Goal: Task Accomplishment & Management: Manage account settings

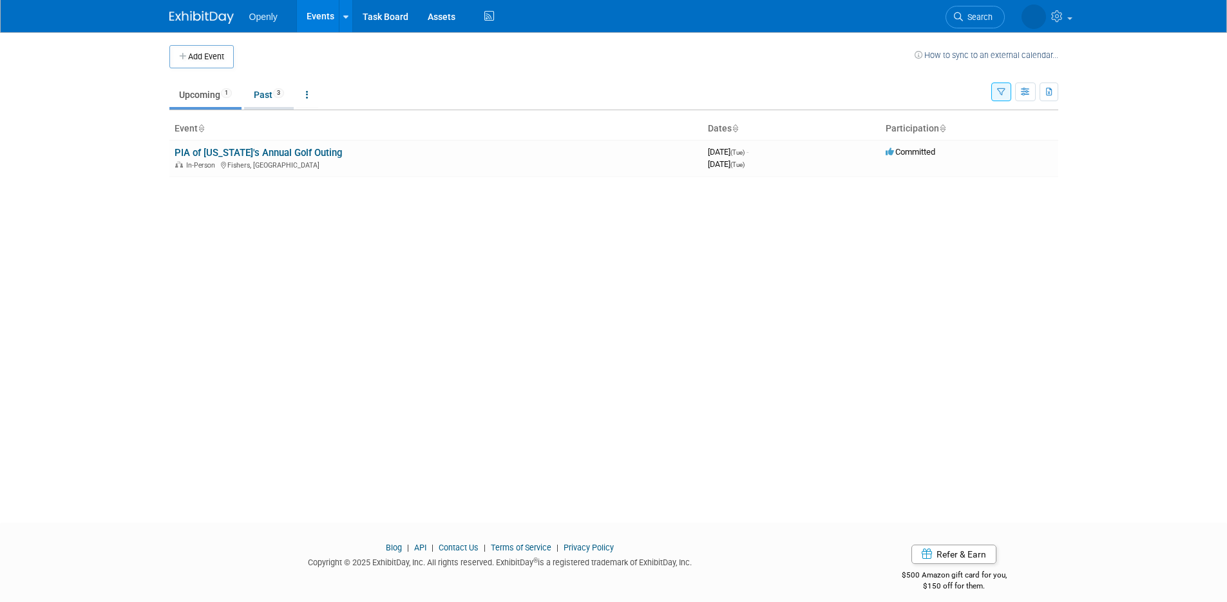
click at [274, 98] on link "Past 3" at bounding box center [269, 94] width 50 height 24
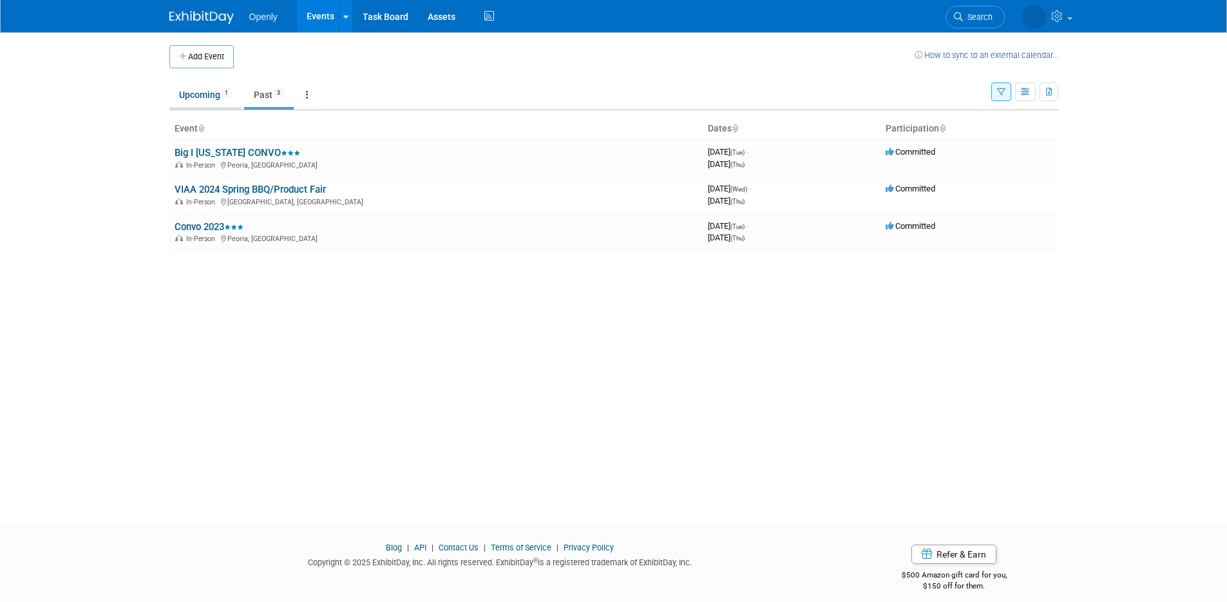
click at [211, 95] on link "Upcoming 1" at bounding box center [205, 94] width 72 height 24
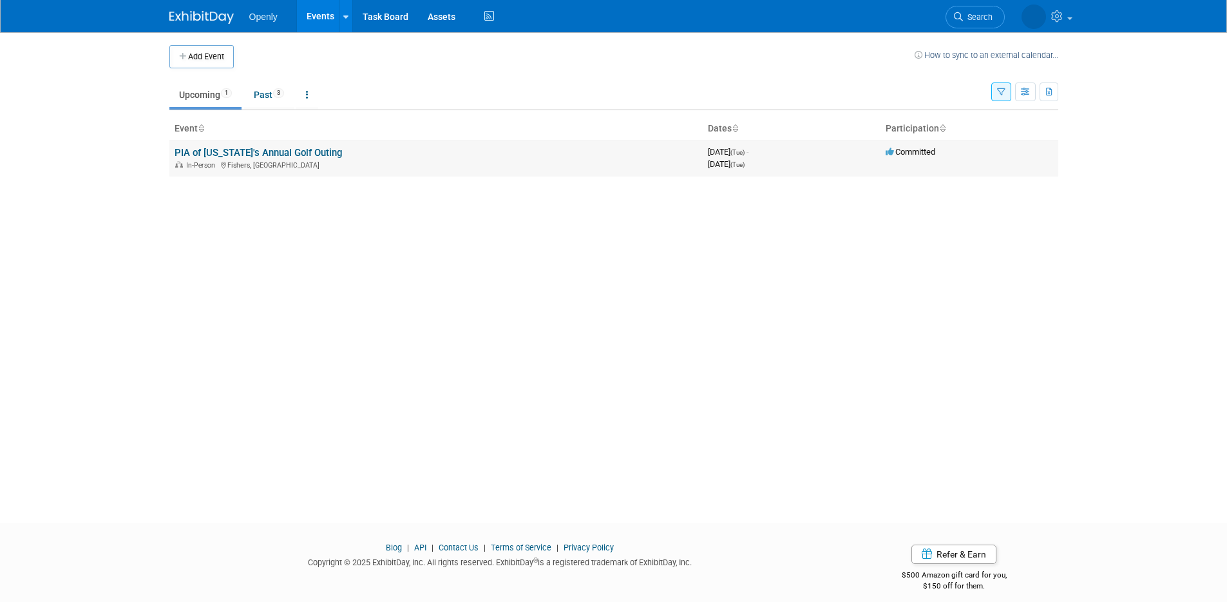
click at [256, 154] on link "PIA of [US_STATE]'s Annual Golf Outing" at bounding box center [258, 153] width 167 height 12
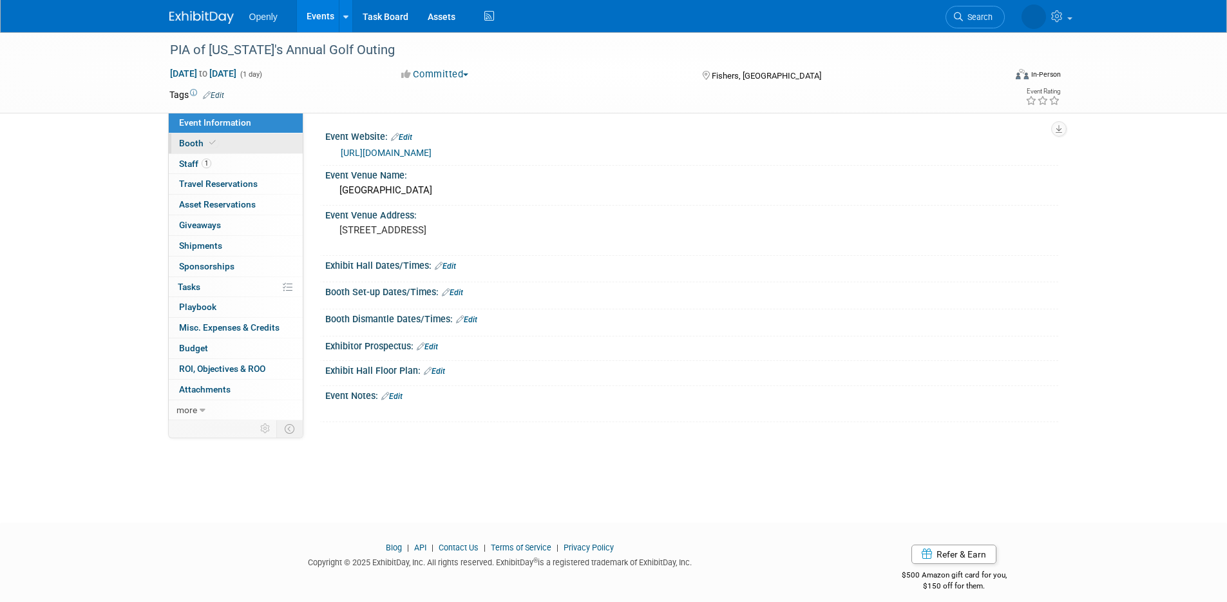
click at [196, 142] on span "Booth" at bounding box center [198, 143] width 39 height 10
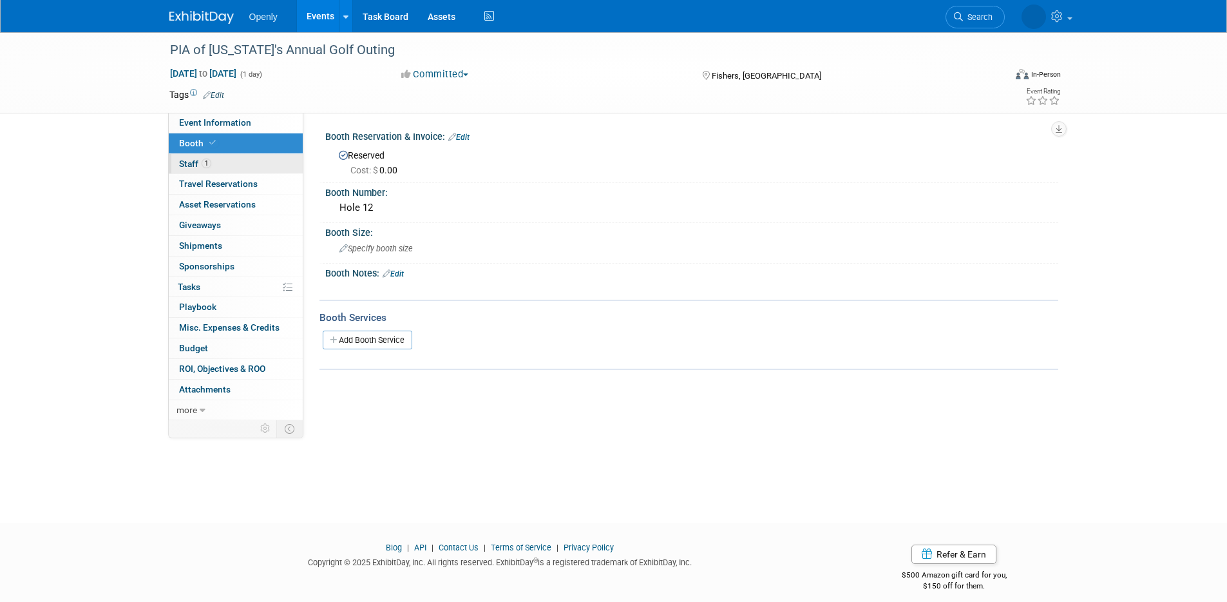
click at [193, 160] on span "Staff 1" at bounding box center [195, 163] width 32 height 10
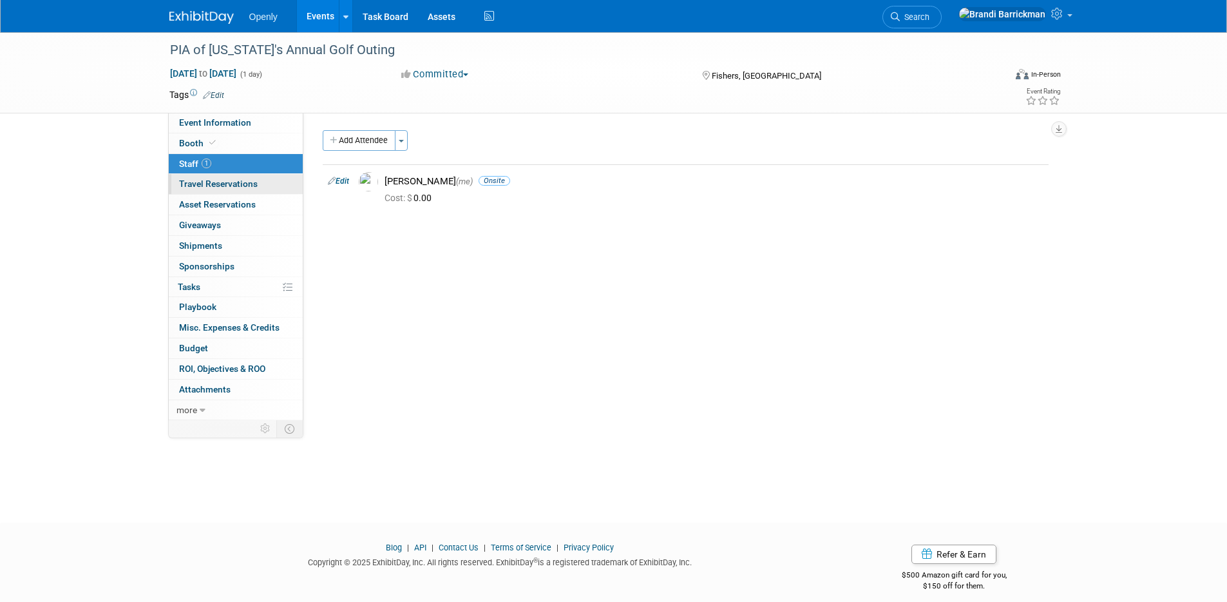
click at [195, 184] on span "Travel Reservations 0" at bounding box center [218, 183] width 79 height 10
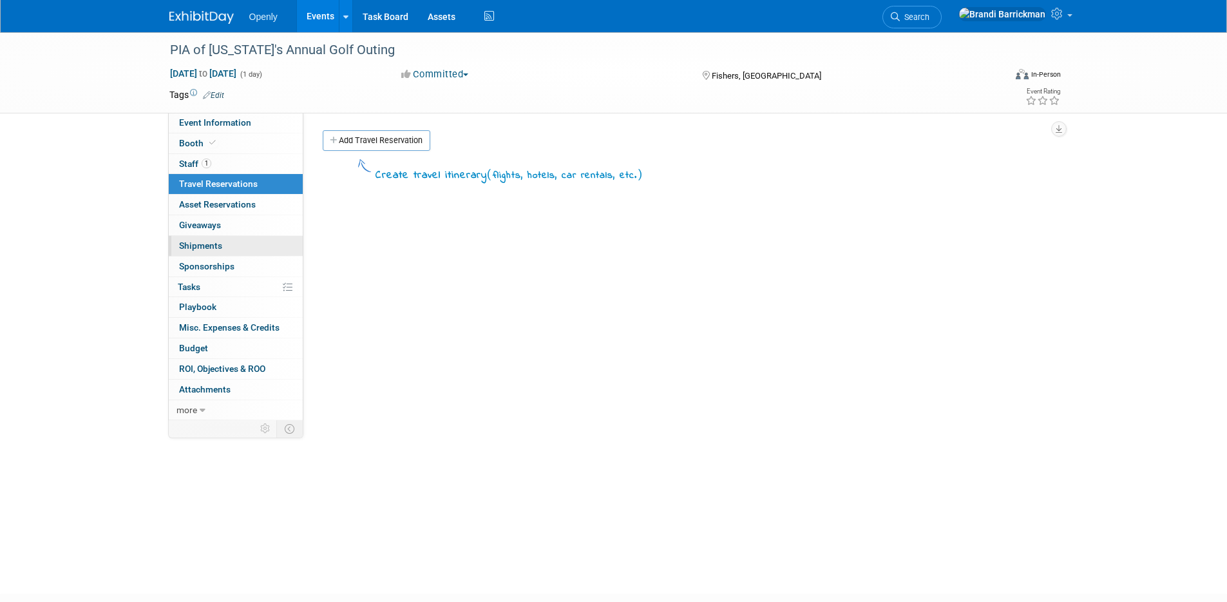
click at [209, 246] on span "Shipments 0" at bounding box center [200, 245] width 43 height 10
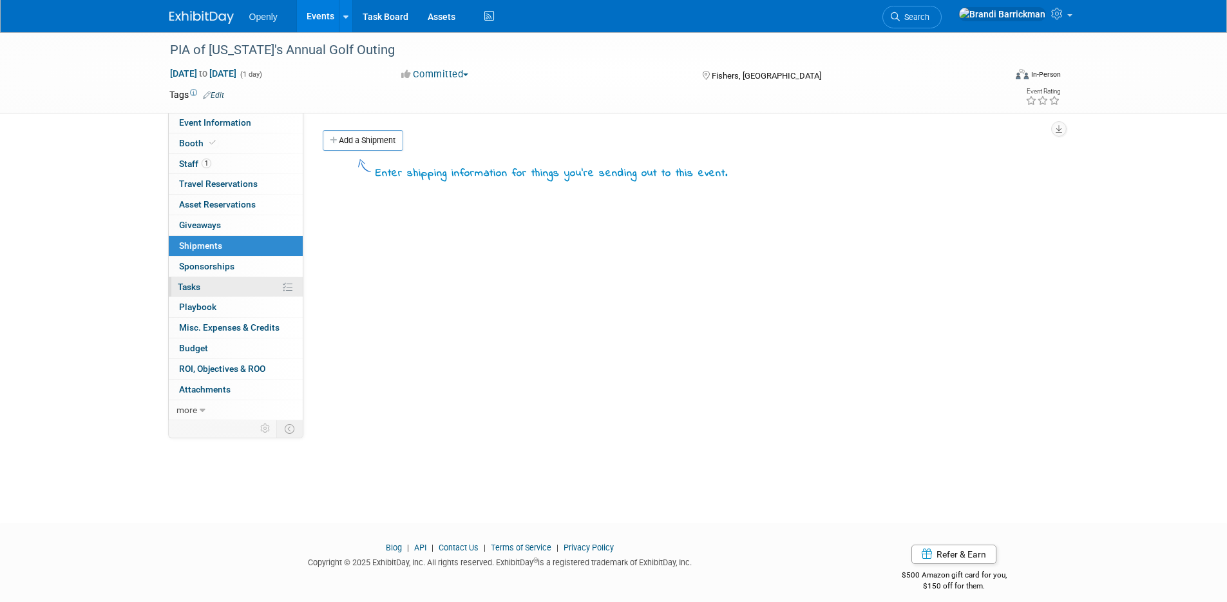
click at [209, 287] on link "0% Tasks 0%" at bounding box center [236, 287] width 134 height 20
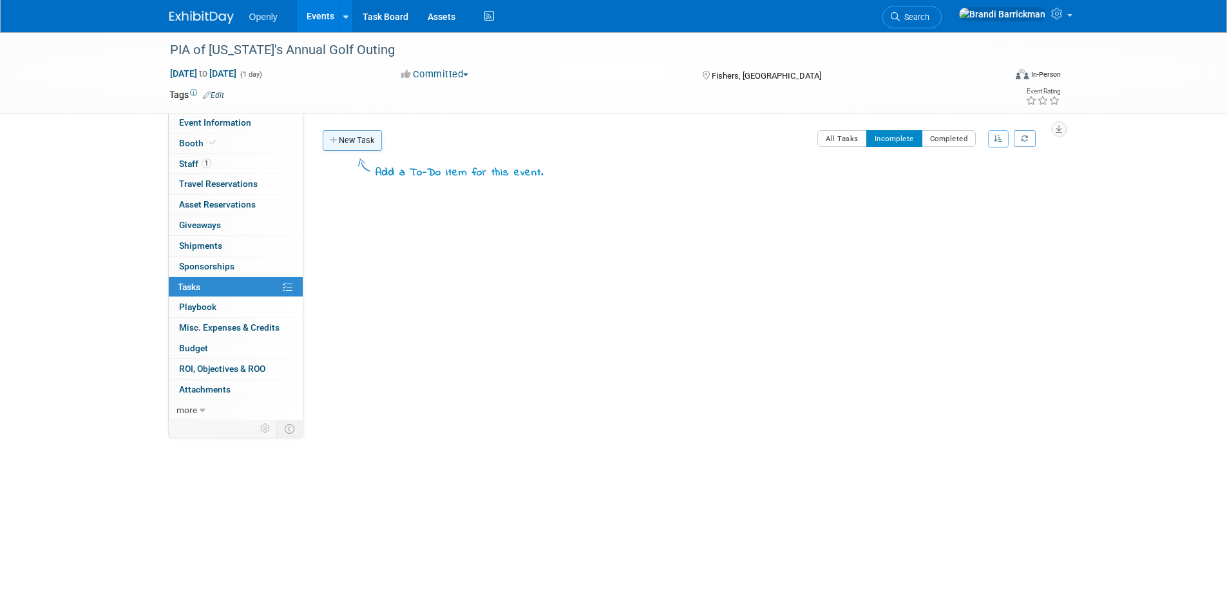
click at [361, 135] on link "New Task" at bounding box center [352, 140] width 59 height 21
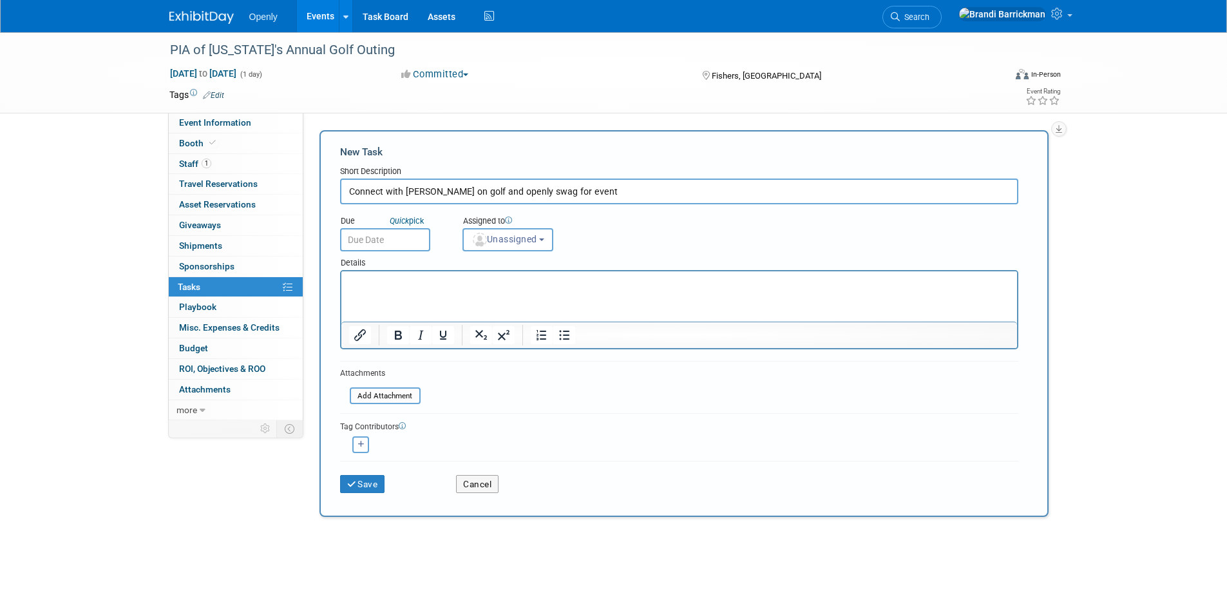
type input "Connect with [PERSON_NAME] on golf and openly swag for event"
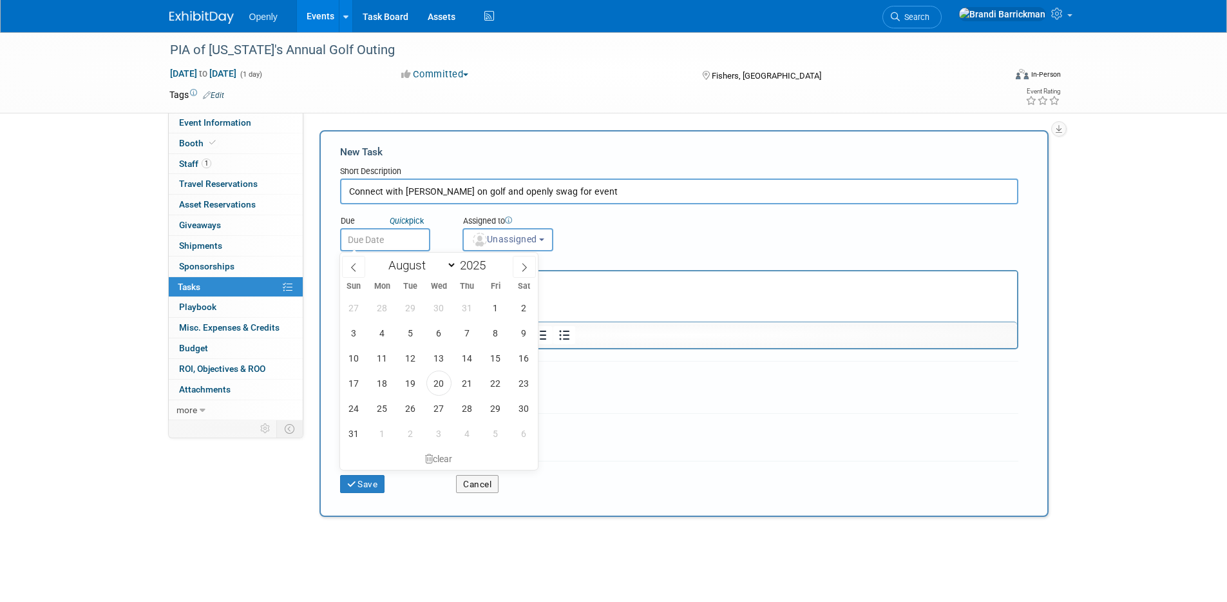
click at [385, 243] on input "text" at bounding box center [385, 239] width 90 height 23
click at [381, 411] on span "25" at bounding box center [382, 408] width 25 height 25
type input "[DATE]"
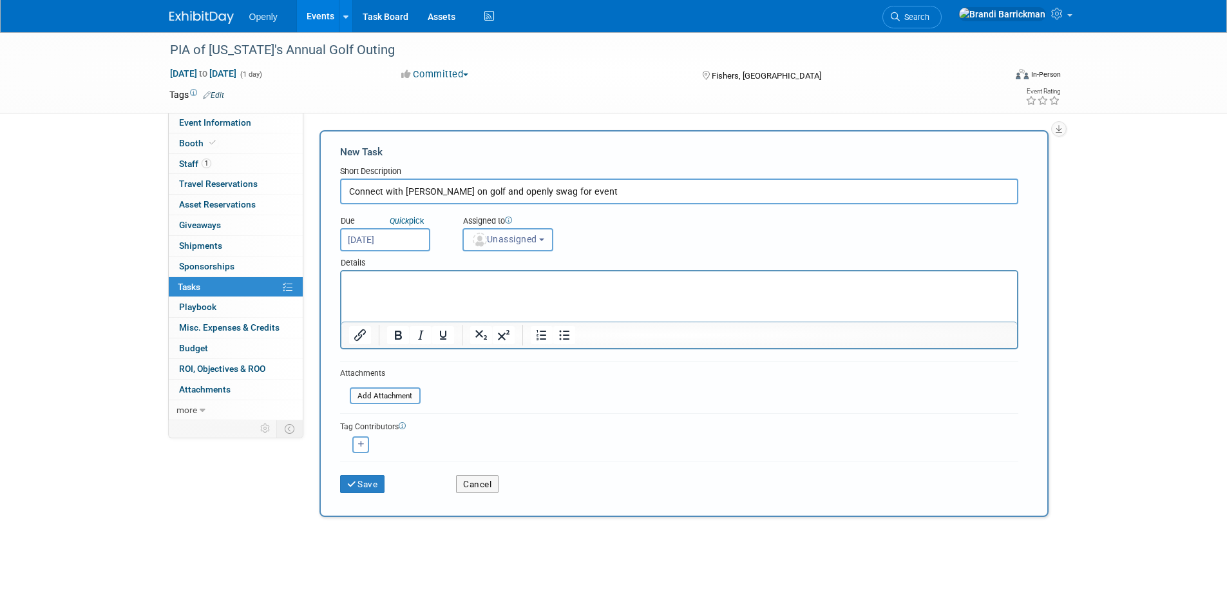
click at [491, 242] on span "Unassigned" at bounding box center [505, 239] width 66 height 10
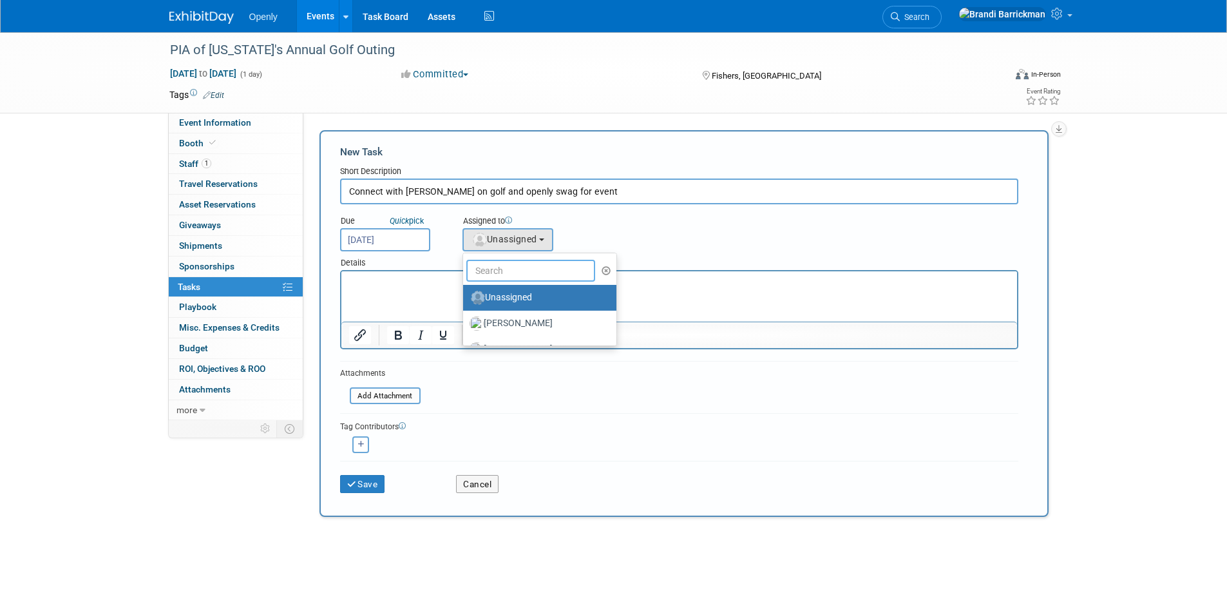
click at [502, 270] on input "text" at bounding box center [530, 271] width 129 height 22
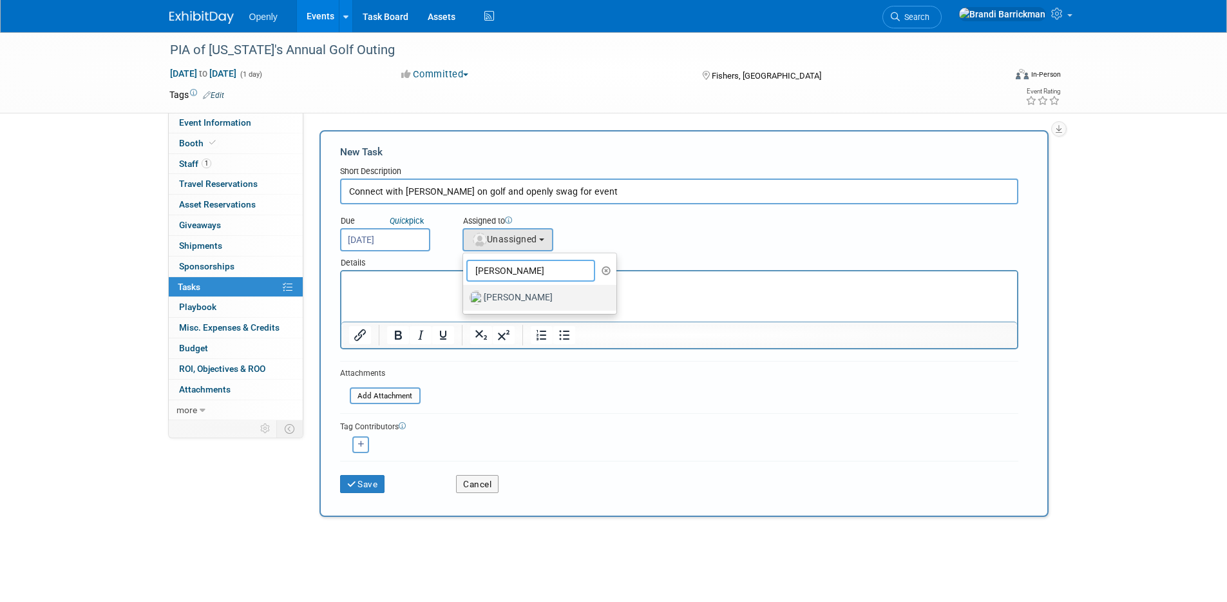
type input "[PERSON_NAME]"
click at [526, 298] on label "[PERSON_NAME]" at bounding box center [537, 297] width 135 height 21
click at [465, 298] on input "[PERSON_NAME]" at bounding box center [461, 296] width 8 height 8
select select "076cb6f7-fc95-4769-bf55-df881da2ceea"
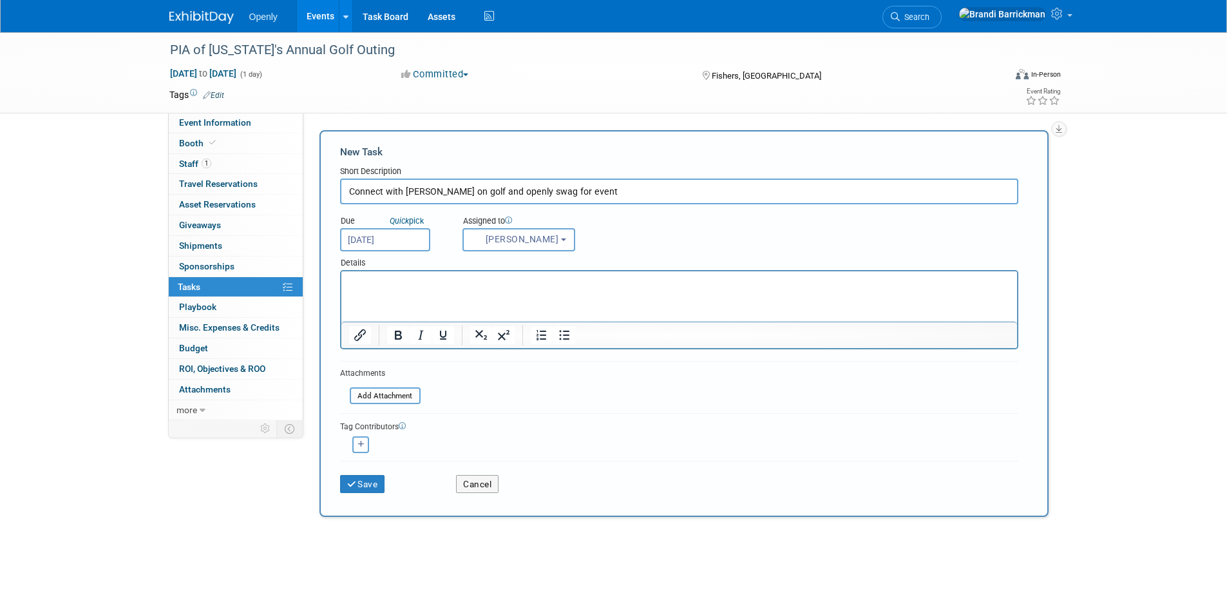
click at [423, 289] on html at bounding box center [679, 280] width 676 height 18
click at [377, 484] on button "Save" at bounding box center [362, 484] width 45 height 18
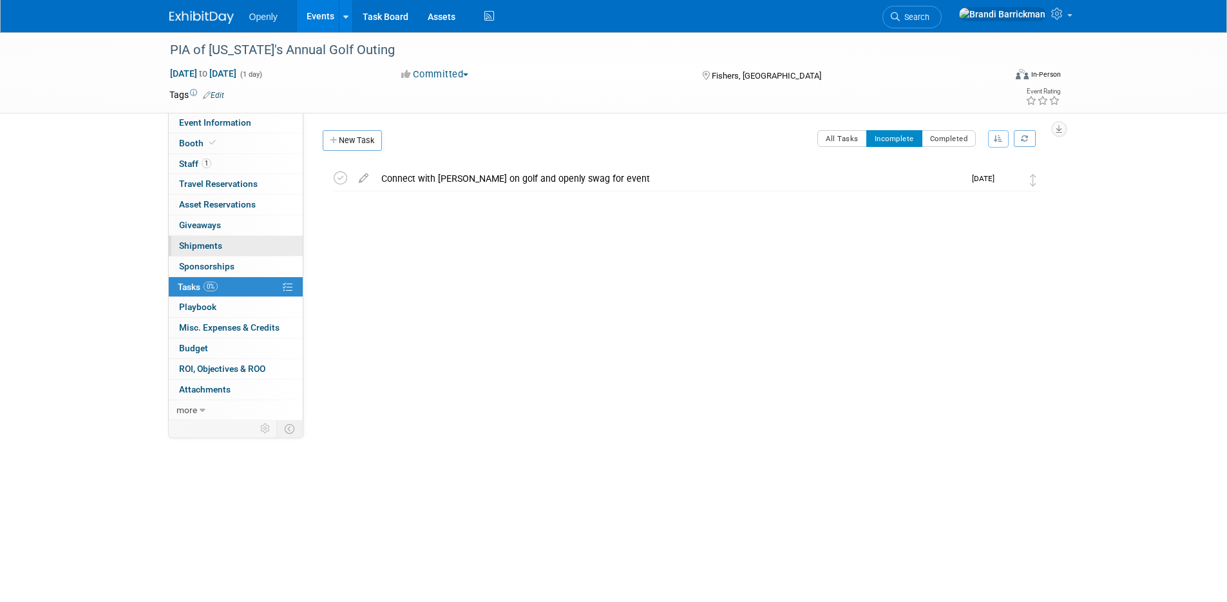
click at [228, 241] on link "0 Shipments 0" at bounding box center [236, 246] width 134 height 20
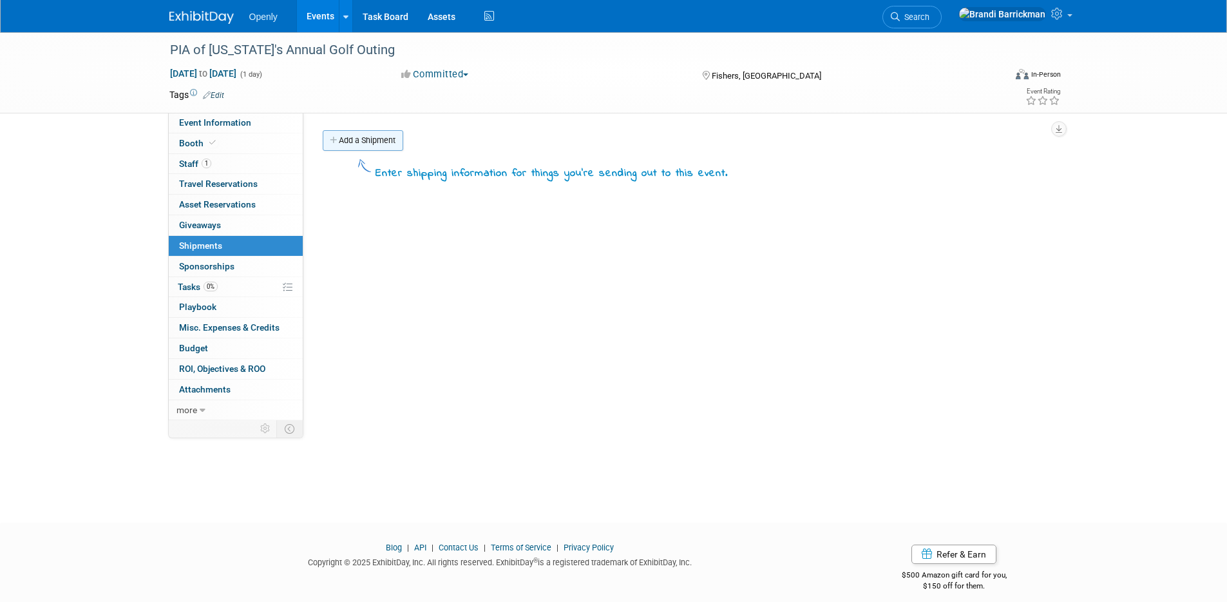
click at [372, 136] on link "Add a Shipment" at bounding box center [363, 140] width 81 height 21
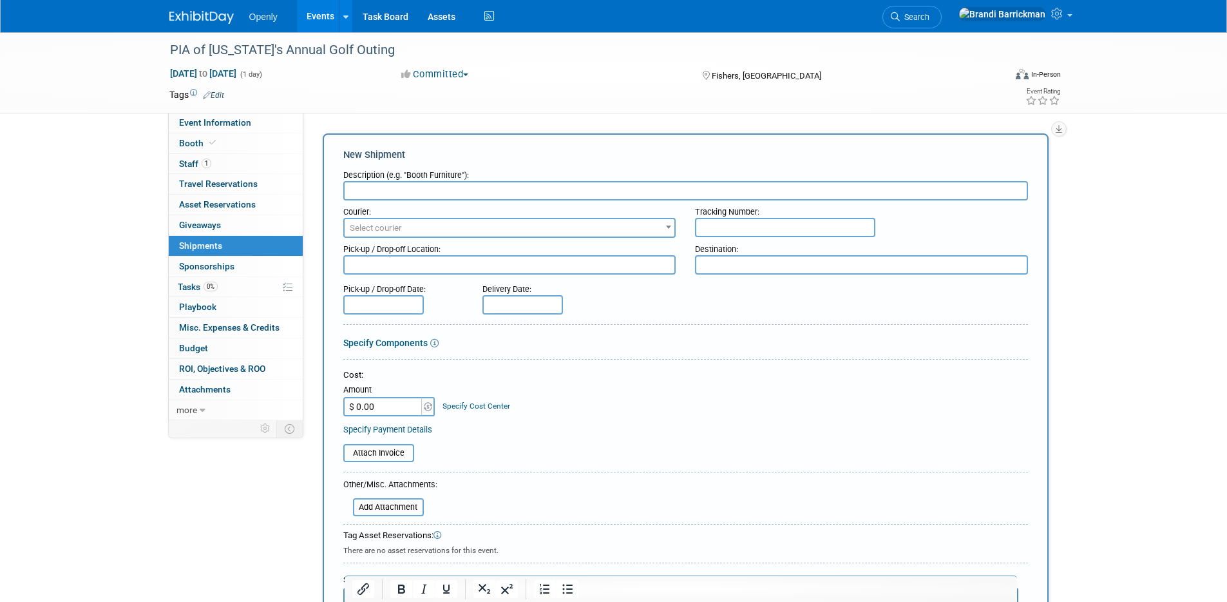
scroll to position [8, 0]
